Goal: Task Accomplishment & Management: Complete application form

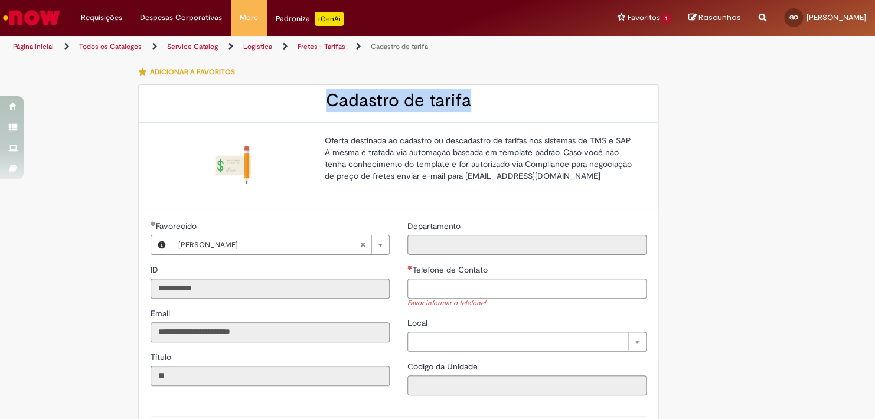
drag, startPoint x: 433, startPoint y: 100, endPoint x: 318, endPoint y: 99, distance: 115.1
click at [318, 99] on h2 "Cadastro de tarifa" at bounding box center [399, 100] width 496 height 19
copy h2 "Cadastro de tarifa"
click at [429, 45] on ul "Página inicial Todos os Catálogos Service Catalog Logistica Fretes - Tarifas Ca…" at bounding box center [292, 47] width 566 height 22
click at [759, 15] on icon "Search from all sources" at bounding box center [763, 10] width 8 height 21
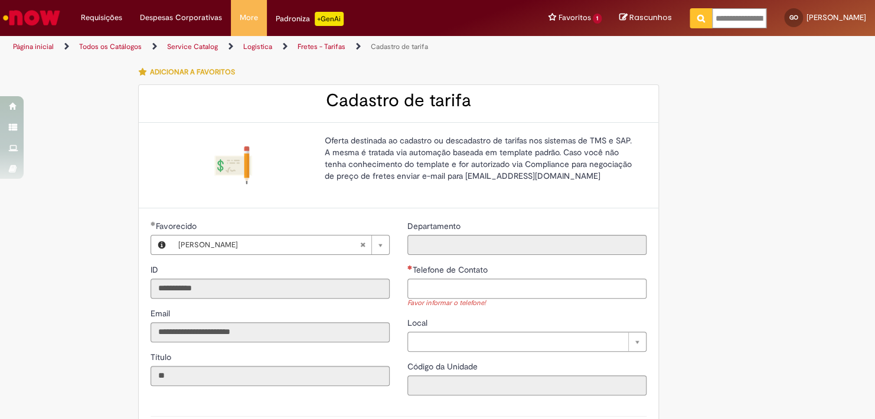
click at [712, 21] on input "**********" at bounding box center [739, 18] width 54 height 20
click at [467, 282] on input "Telefone de Contato" at bounding box center [526, 289] width 239 height 20
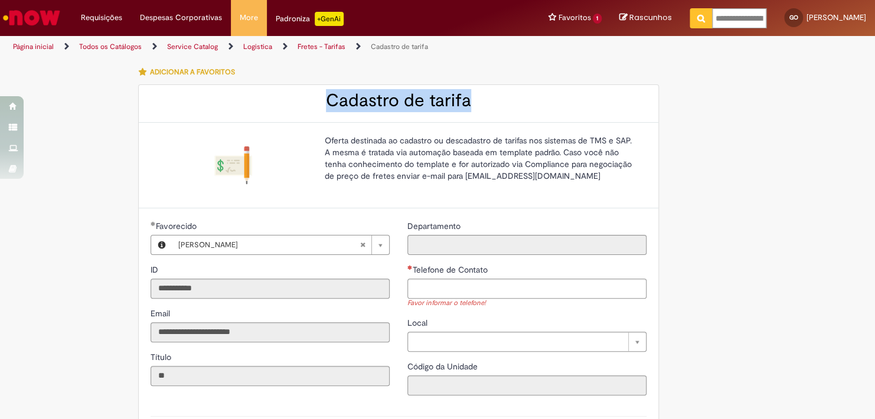
drag, startPoint x: 473, startPoint y: 94, endPoint x: 310, endPoint y: 93, distance: 163.0
click at [310, 93] on h2 "Cadastro de tarifa" at bounding box center [399, 100] width 496 height 19
click at [413, 124] on div "Oferta destinada ao cadastro ou descadastro de tarifas nos sistemas de TMS e SA…" at bounding box center [399, 166] width 520 height 86
drag, startPoint x: 470, startPoint y: 107, endPoint x: 324, endPoint y: 101, distance: 146.0
click at [324, 101] on h2 "Cadastro de tarifa" at bounding box center [399, 100] width 496 height 19
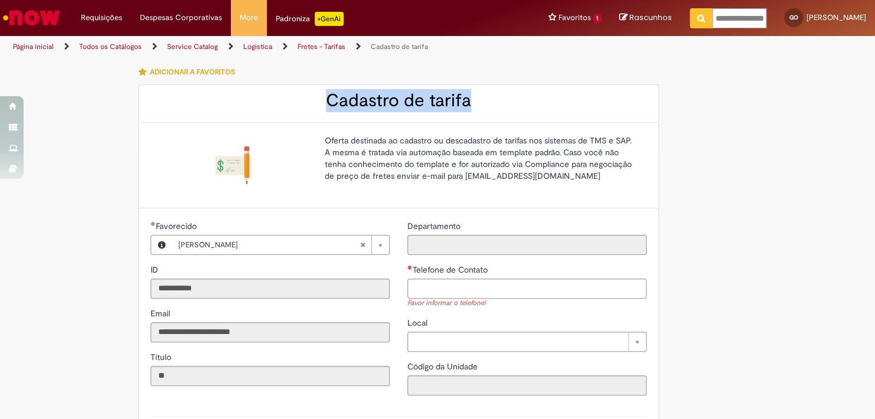
click at [383, 119] on div "Cadastro de tarifa" at bounding box center [399, 104] width 520 height 38
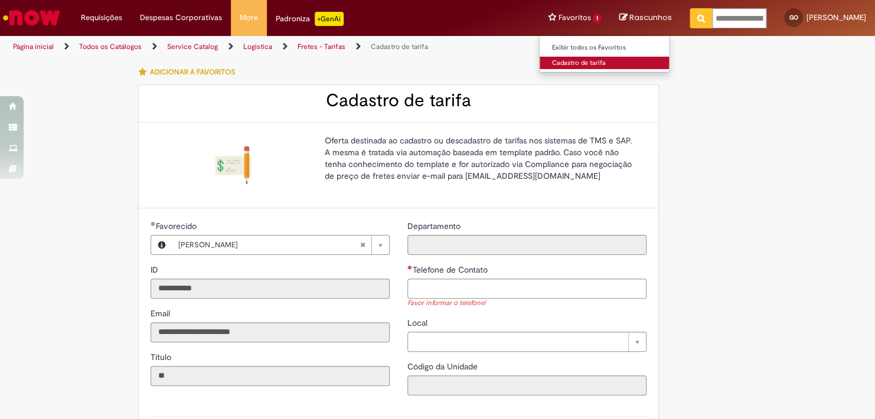
click at [541, 62] on link "Cadastro de tarifa" at bounding box center [605, 63] width 130 height 13
click at [451, 299] on div "Favor informar o telefone!" at bounding box center [526, 304] width 239 height 10
click at [444, 285] on input "Telefone de Contato" at bounding box center [526, 289] width 239 height 20
click at [220, 275] on div "ID" at bounding box center [270, 271] width 239 height 15
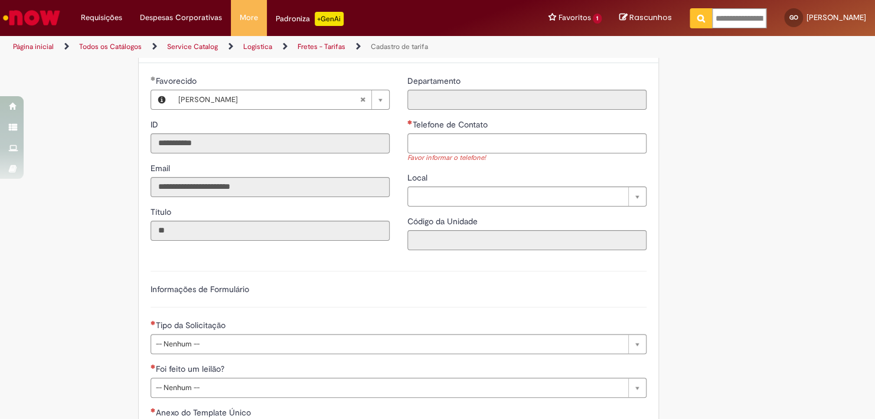
scroll to position [118, 0]
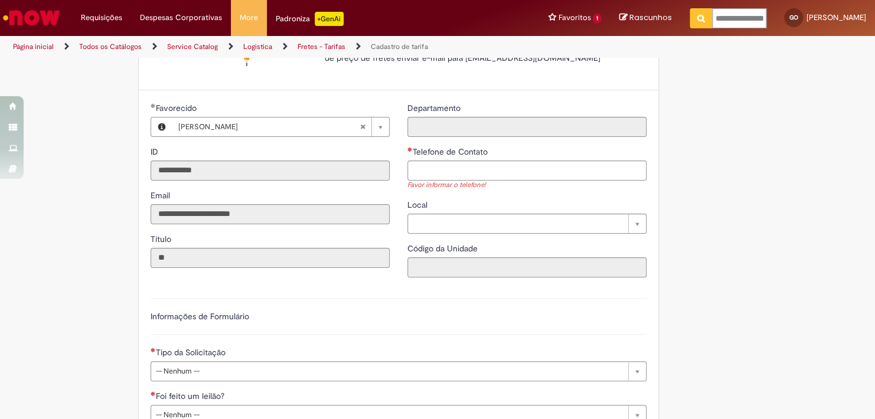
click at [471, 159] on div "Telefone de Contato" at bounding box center [526, 153] width 239 height 15
drag, startPoint x: 471, startPoint y: 162, endPoint x: 466, endPoint y: 174, distance: 13.3
click at [468, 166] on input "Telefone de Contato" at bounding box center [526, 171] width 239 height 20
type input "**********"
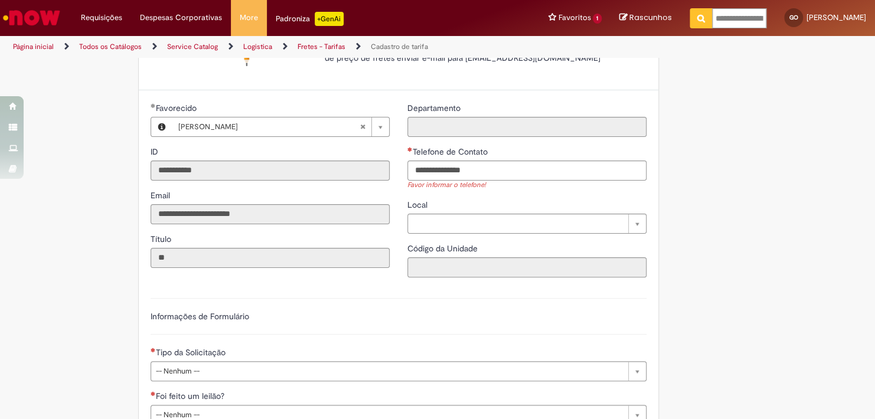
type input "***"
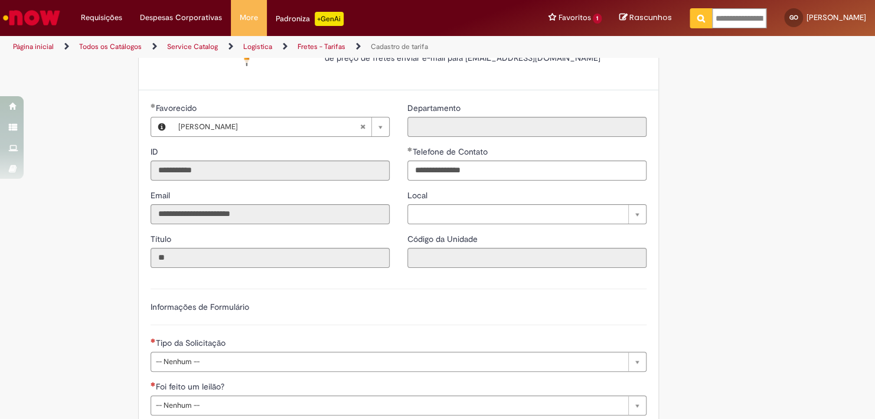
type input "**********"
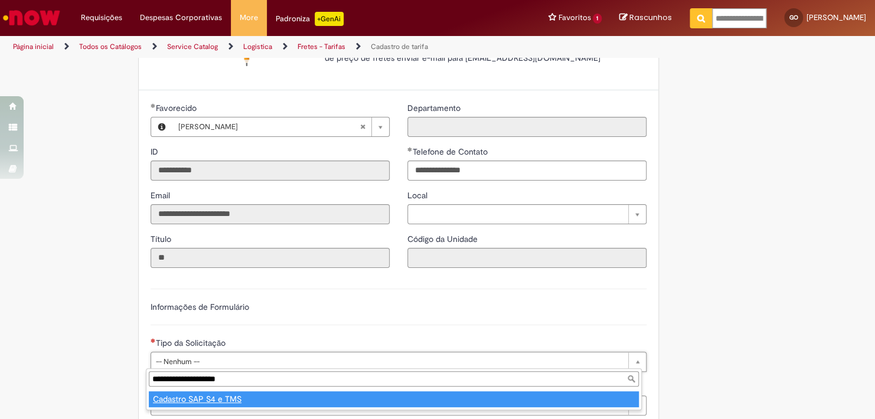
type input "**********"
select select "**********"
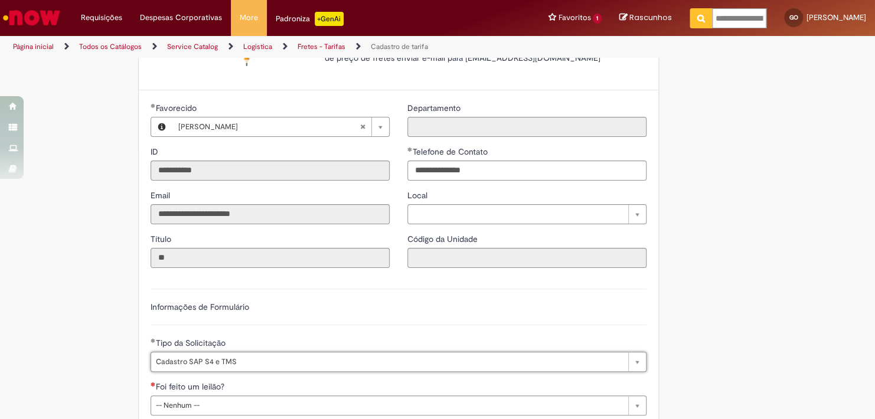
scroll to position [236, 0]
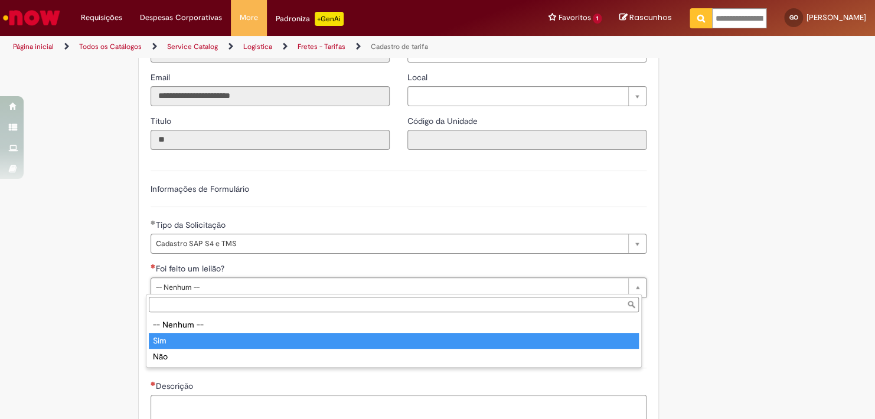
type input "***"
select select "***"
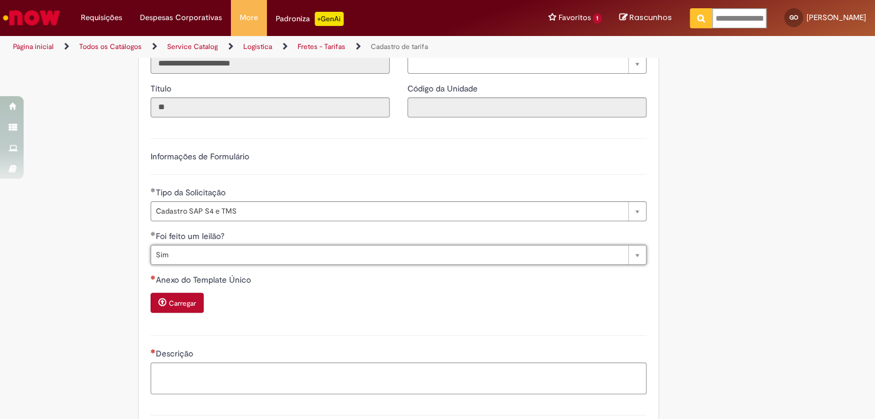
scroll to position [295, 0]
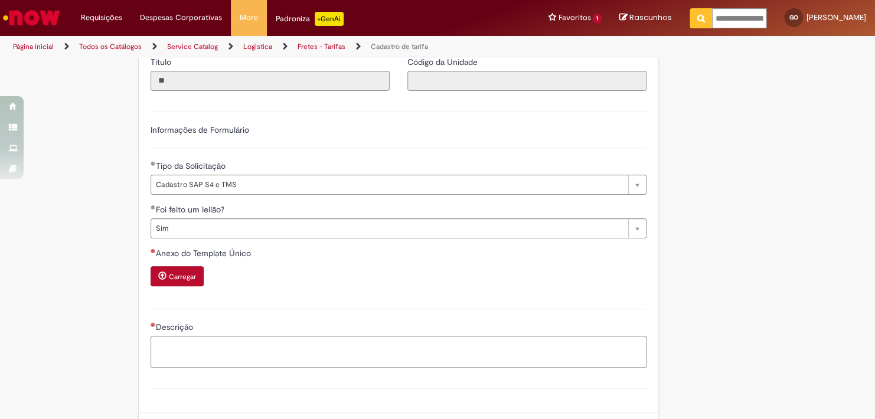
click at [190, 278] on small "Carregar" at bounding box center [182, 276] width 27 height 9
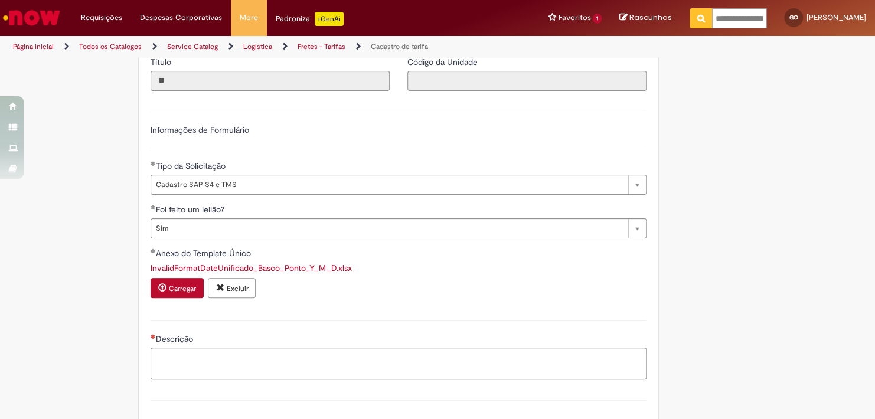
click at [213, 354] on textarea "Descrição" at bounding box center [399, 364] width 496 height 32
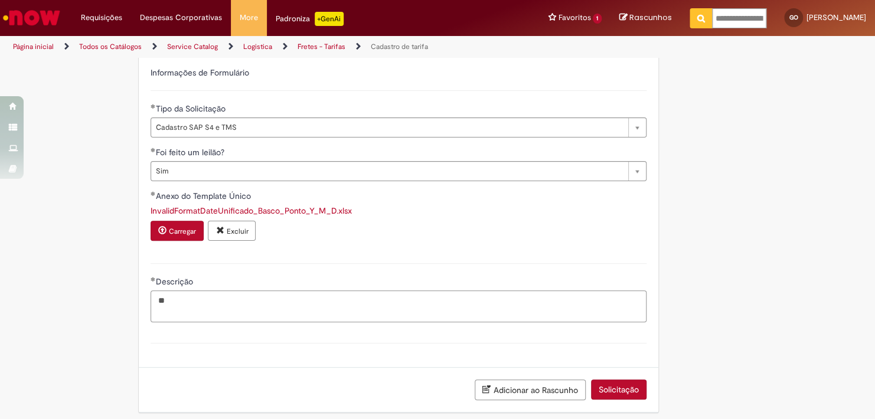
scroll to position [357, 0]
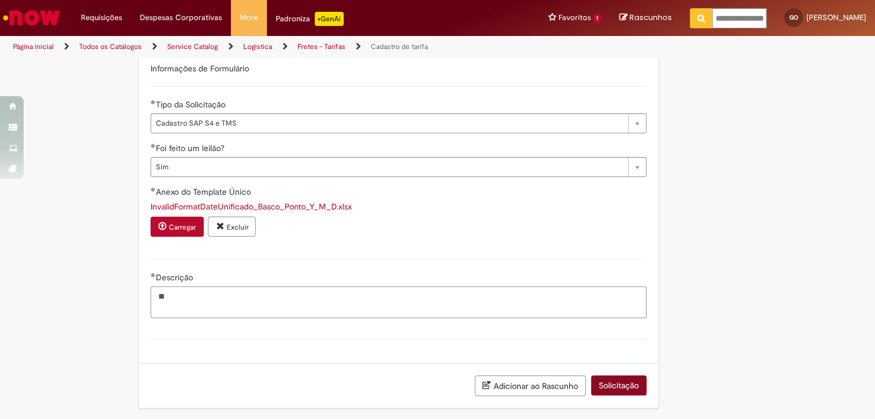
type textarea "**"
click at [611, 380] on button "Solicitação" at bounding box center [619, 386] width 56 height 20
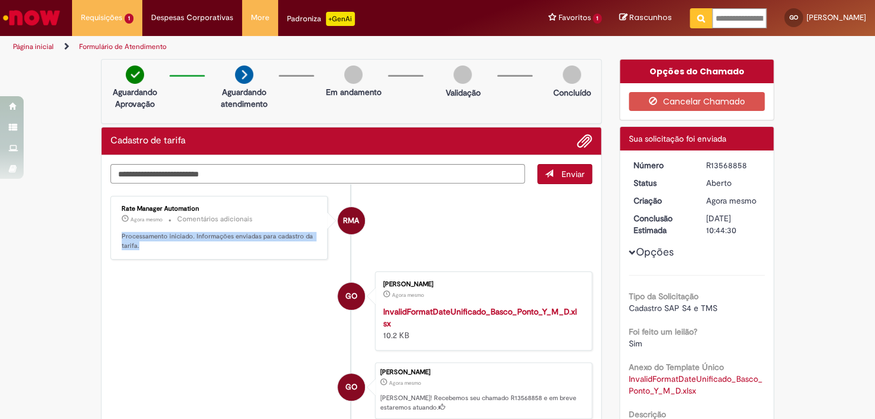
drag, startPoint x: 140, startPoint y: 246, endPoint x: 115, endPoint y: 235, distance: 27.5
click at [115, 235] on div "Rate Manager Automation Agora mesmo Agora mesmo Comentários adicionais Processa…" at bounding box center [219, 228] width 210 height 57
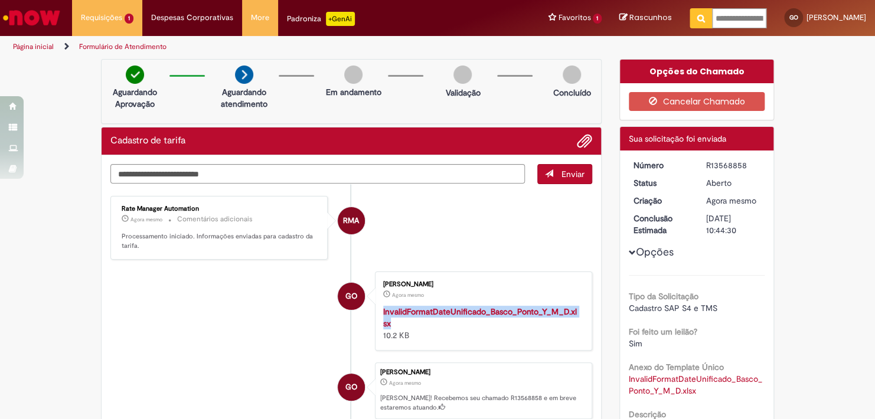
drag, startPoint x: 404, startPoint y: 326, endPoint x: 366, endPoint y: 316, distance: 39.7
click at [366, 316] on li "GO [PERSON_NAME] Agora mesmo Agora mesmo InvalidFormatDateUnificado_Basco_Ponto…" at bounding box center [351, 311] width 482 height 79
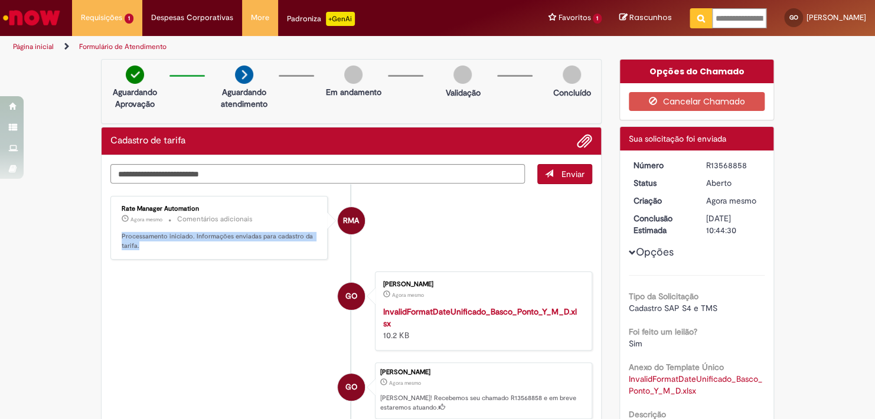
drag, startPoint x: 158, startPoint y: 247, endPoint x: 114, endPoint y: 238, distance: 44.6
click at [114, 238] on div "Rate Manager Automation Agora mesmo Agora mesmo Comentários adicionais Processa…" at bounding box center [219, 228] width 210 height 57
drag, startPoint x: 114, startPoint y: 238, endPoint x: 192, endPoint y: 256, distance: 80.6
click at [192, 256] on div "Rate Manager Automation Agora mesmo Agora mesmo Comentários adicionais Processa…" at bounding box center [218, 228] width 217 height 64
click at [206, 256] on div "Rate Manager Automation Agora mesmo Agora mesmo Comentários adicionais Processa…" at bounding box center [218, 228] width 217 height 64
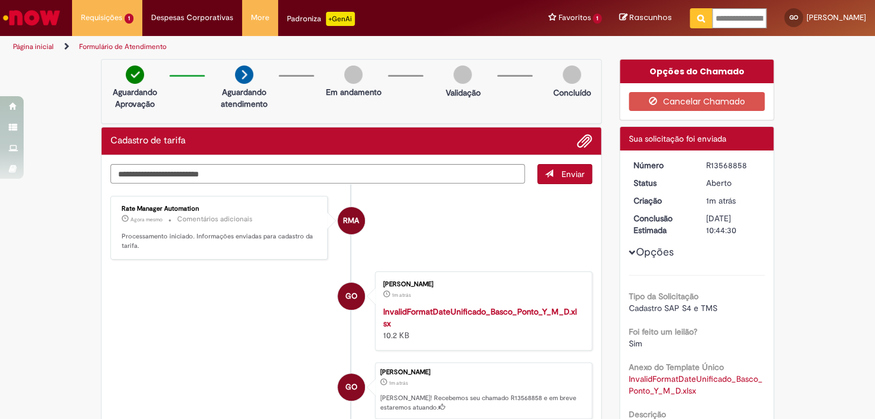
click at [221, 309] on li "GO [PERSON_NAME] 1m atrás 1m atrás InvalidFormatDateUnificado_Basco_Ponto_Y_M_D…" at bounding box center [351, 311] width 482 height 79
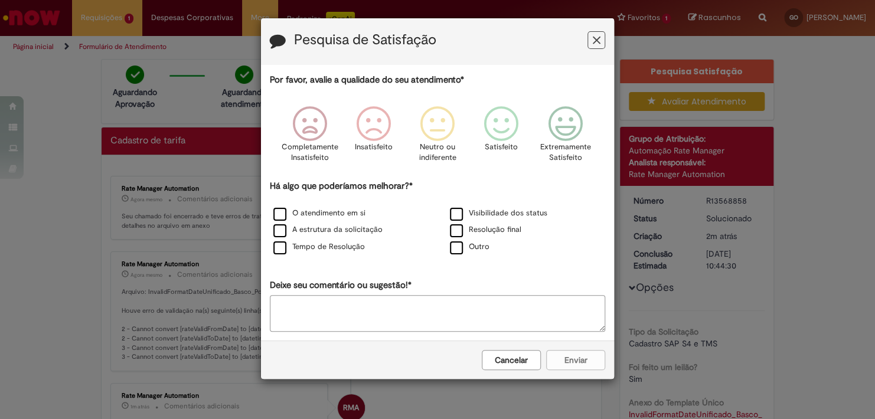
click at [600, 39] on icon "Feedback" at bounding box center [597, 40] width 8 height 12
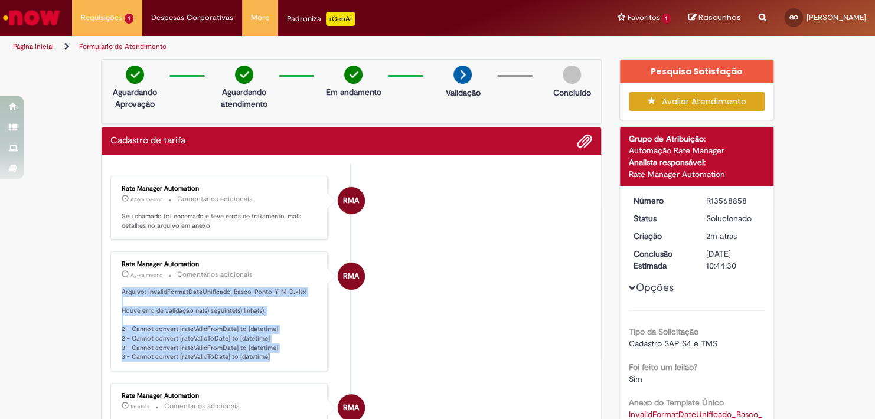
drag, startPoint x: 252, startPoint y: 357, endPoint x: 110, endPoint y: 292, distance: 155.6
click at [114, 292] on div "Rate Manager Automation Agora mesmo Agora mesmo Comentários adicionais Arquivo:…" at bounding box center [219, 311] width 210 height 113
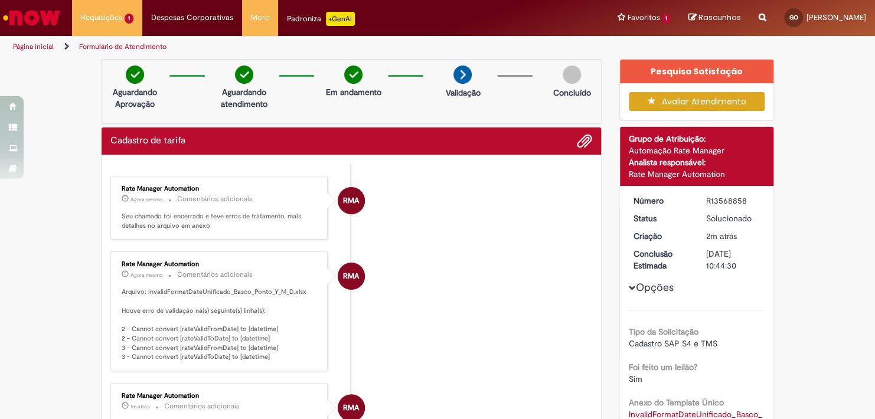
click at [495, 334] on li "RMA Rate Manager Automation Agora mesmo Agora mesmo Comentários adicionais Arqu…" at bounding box center [351, 312] width 482 height 120
drag, startPoint x: 121, startPoint y: 324, endPoint x: 271, endPoint y: 324, distance: 150.0
click at [271, 324] on p "Arquivo: InvalidFormatDateUnificado_Basco_Ponto_Y_M_D.xlsx Houve erro de valida…" at bounding box center [220, 325] width 197 height 74
drag, startPoint x: 271, startPoint y: 324, endPoint x: 263, endPoint y: 348, distance: 25.0
click at [263, 348] on p "Arquivo: InvalidFormatDateUnificado_Basco_Ponto_Y_M_D.xlsx Houve erro de valida…" at bounding box center [220, 325] width 197 height 74
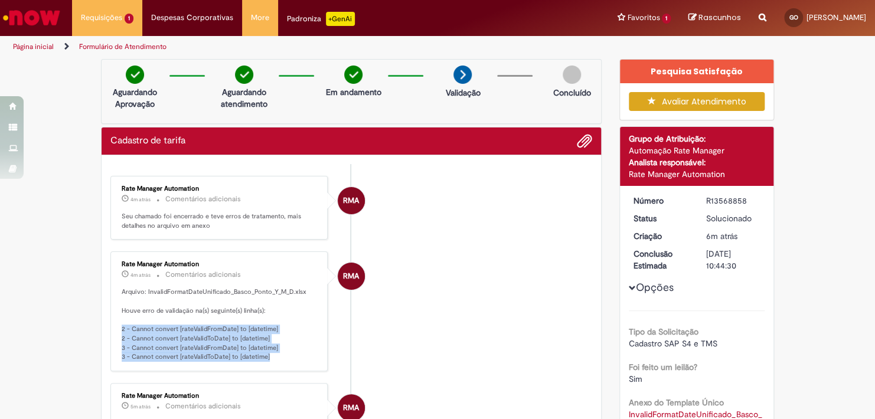
drag, startPoint x: 266, startPoint y: 355, endPoint x: 110, endPoint y: 327, distance: 158.9
click at [114, 327] on div "Rate Manager Automation 4m atrás 4 minutos atrás Comentários adicionais Arquivo…" at bounding box center [219, 311] width 210 height 113
copy p "2 - Cannot convert [rateValidFromDate] to [datetime] 2 - Cannot convert [rateVa…"
